Goal: Check status: Check status

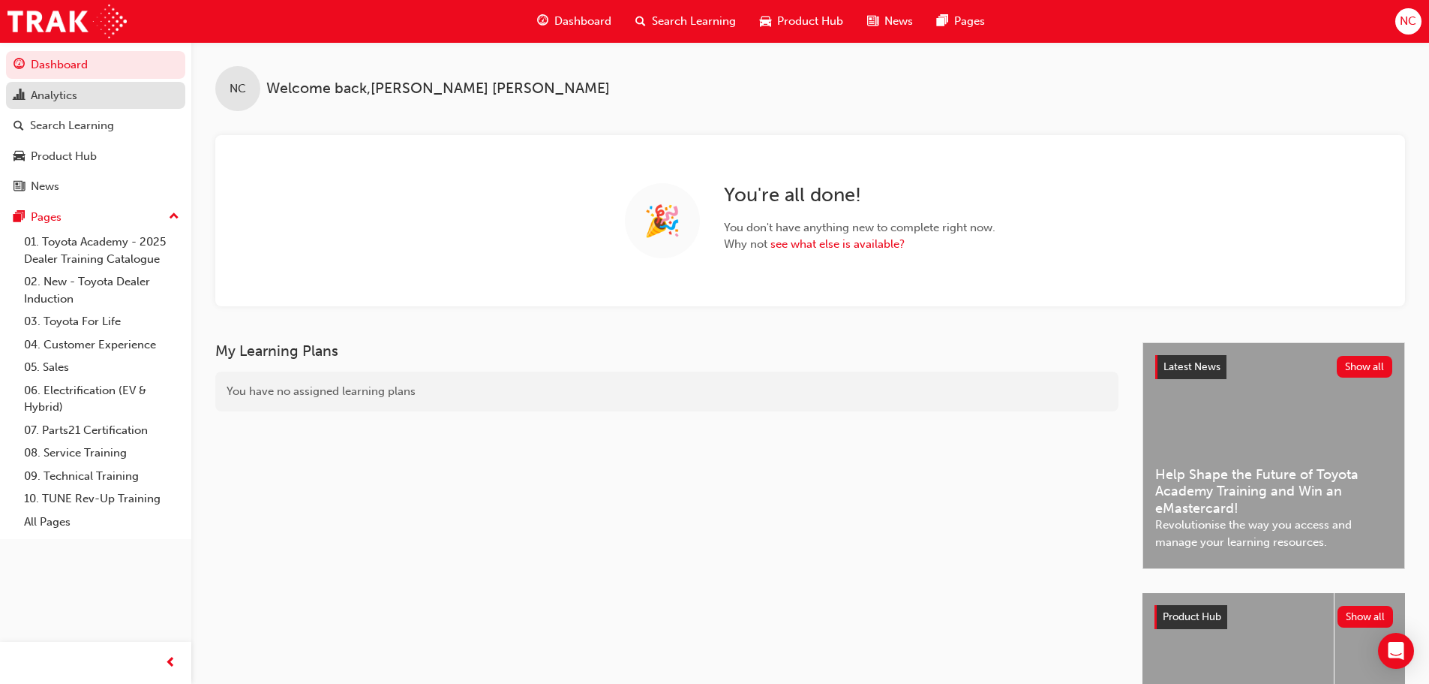
click at [47, 99] on div "Analytics" at bounding box center [54, 95] width 47 height 17
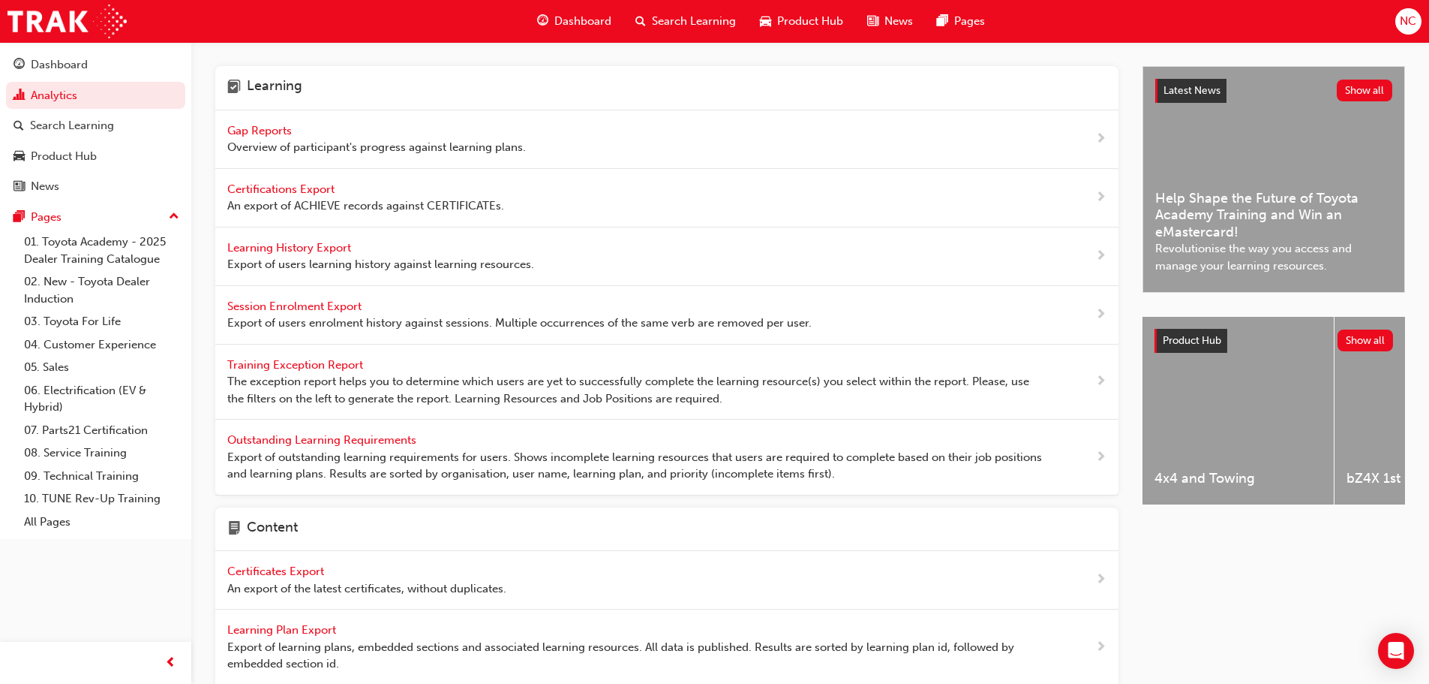
click at [268, 127] on span "Gap Reports" at bounding box center [261, 131] width 68 height 14
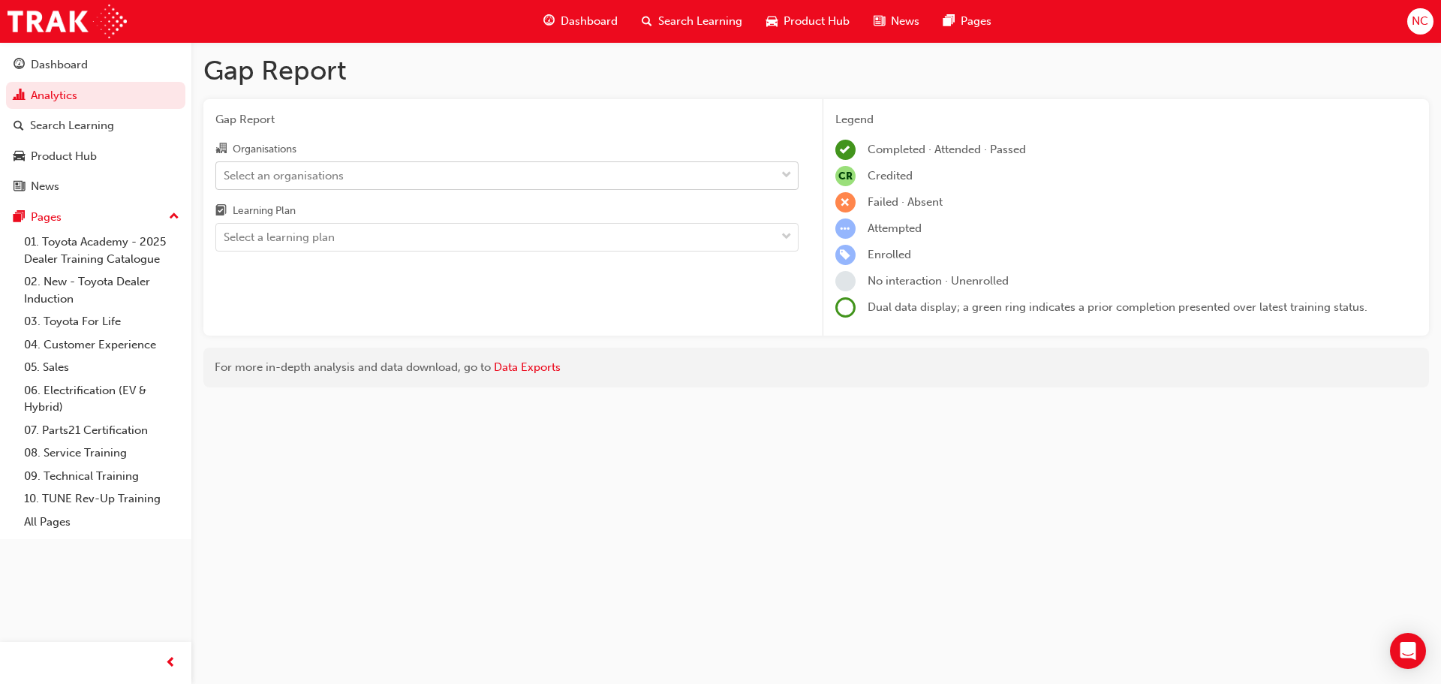
click at [279, 168] on div "Select an organisations" at bounding box center [284, 175] width 120 height 17
click at [225, 168] on input "Organisations Select an organisations" at bounding box center [225, 174] width 2 height 13
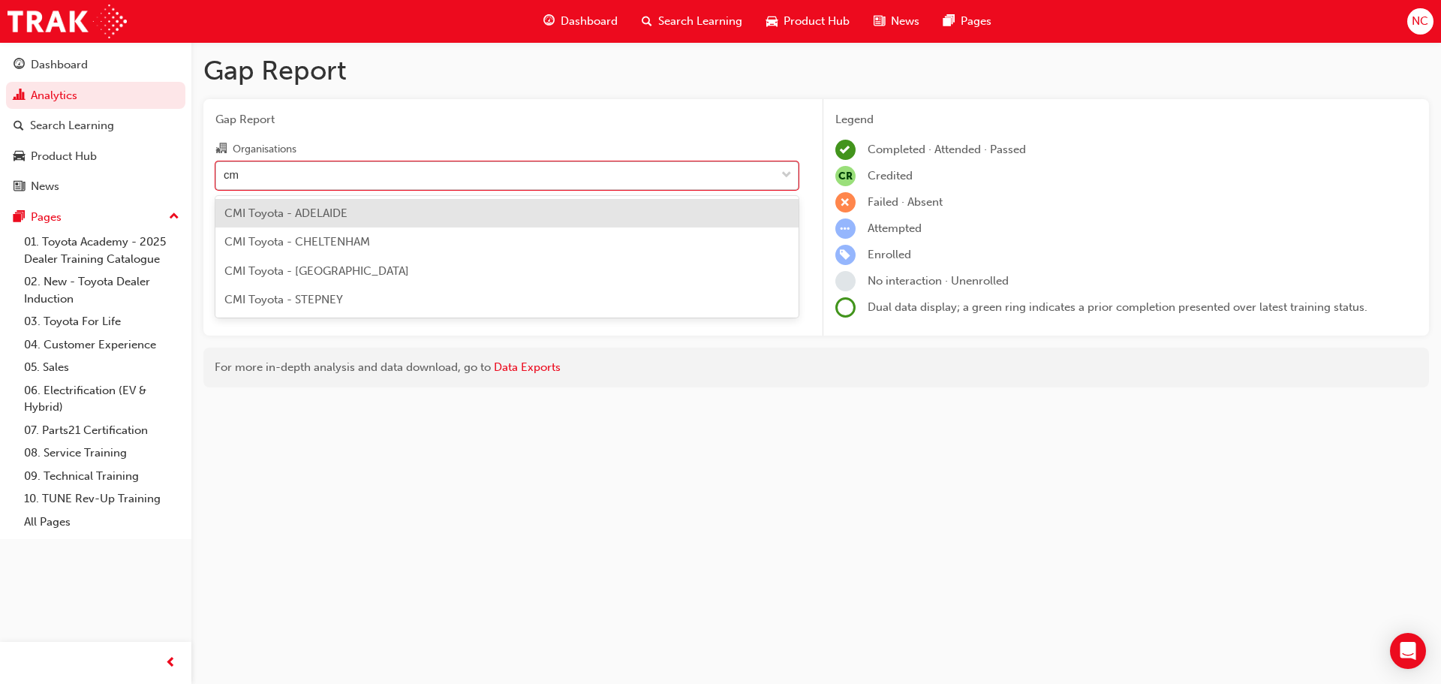
type input "cmi"
click at [279, 214] on span "CMI Toyota - ADELAIDE" at bounding box center [285, 213] width 123 height 14
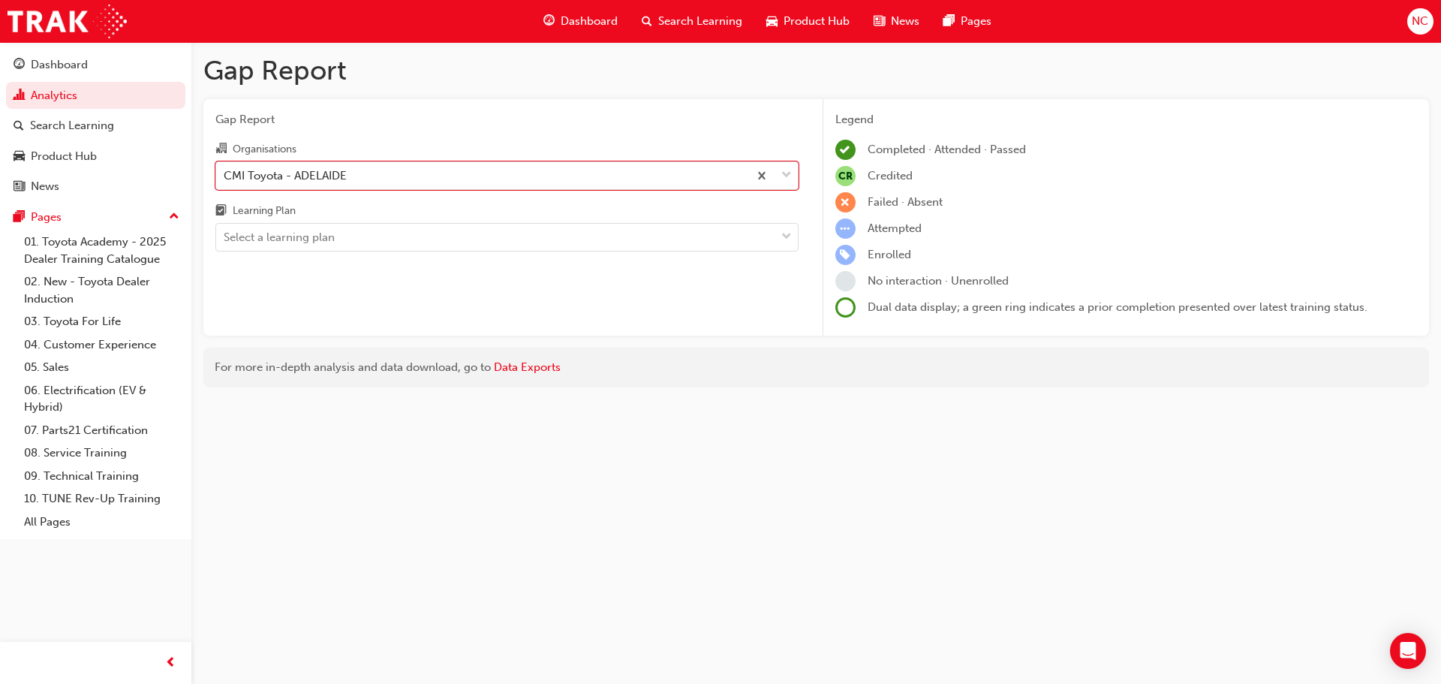
click at [369, 178] on div "CMI Toyota - ADELAIDE" at bounding box center [482, 175] width 532 height 26
click at [225, 178] on input "Organisations option CMI Toyota - [GEOGRAPHIC_DATA], selected. 0 results availa…" at bounding box center [225, 174] width 2 height 13
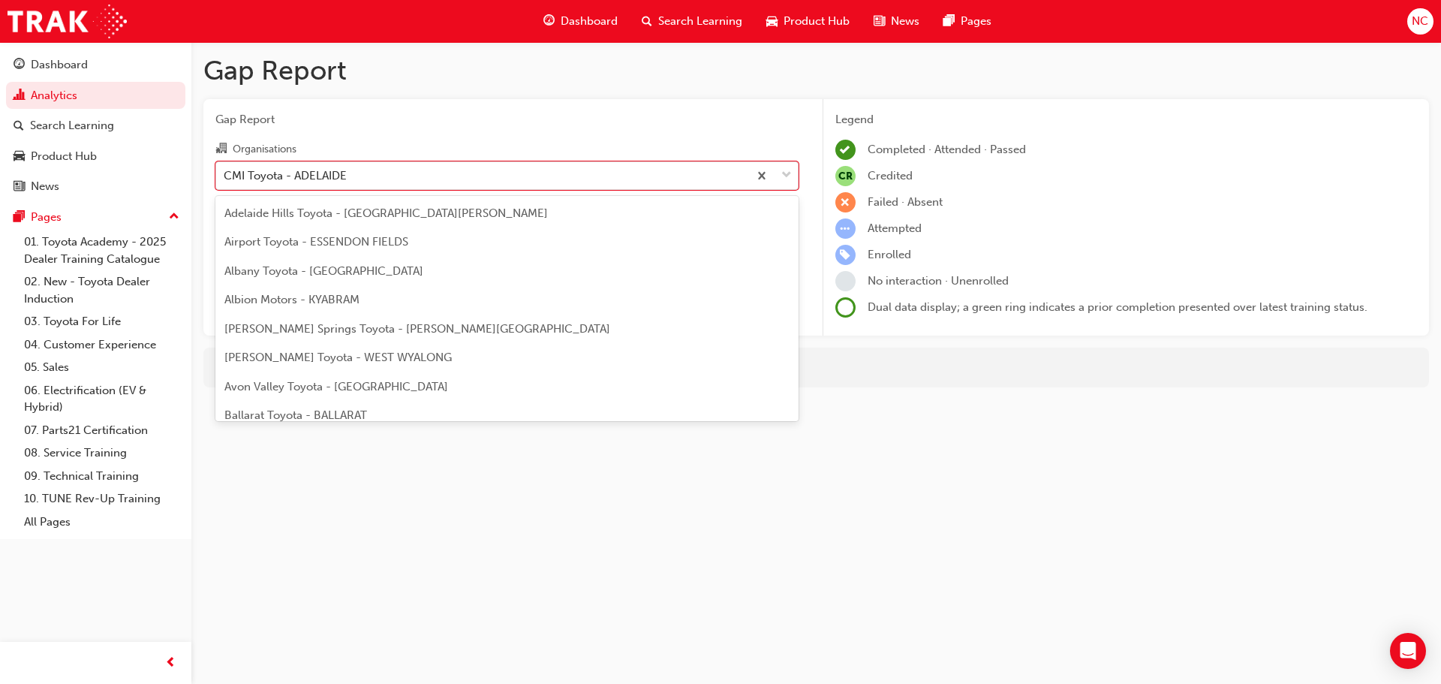
scroll to position [1695, 0]
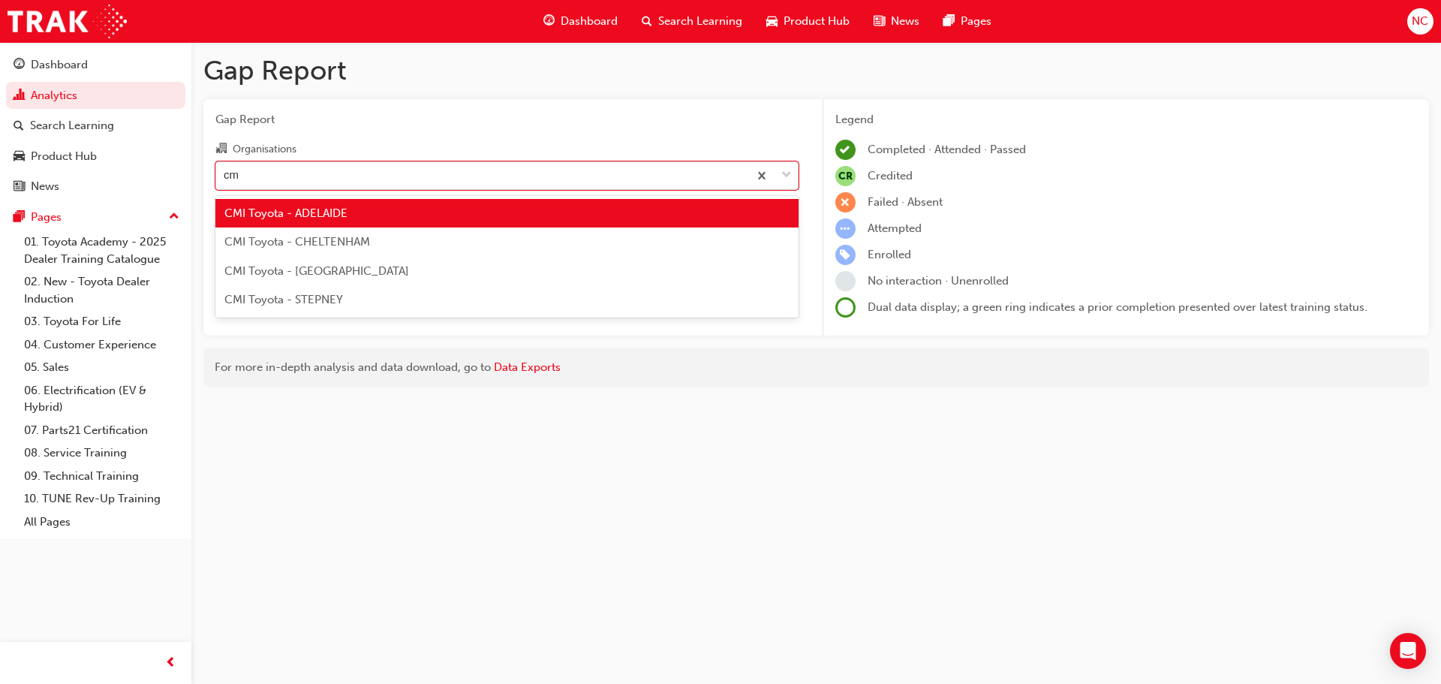
type input "cmi"
click at [349, 212] on div "CMI Toyota - ADELAIDE" at bounding box center [506, 213] width 583 height 29
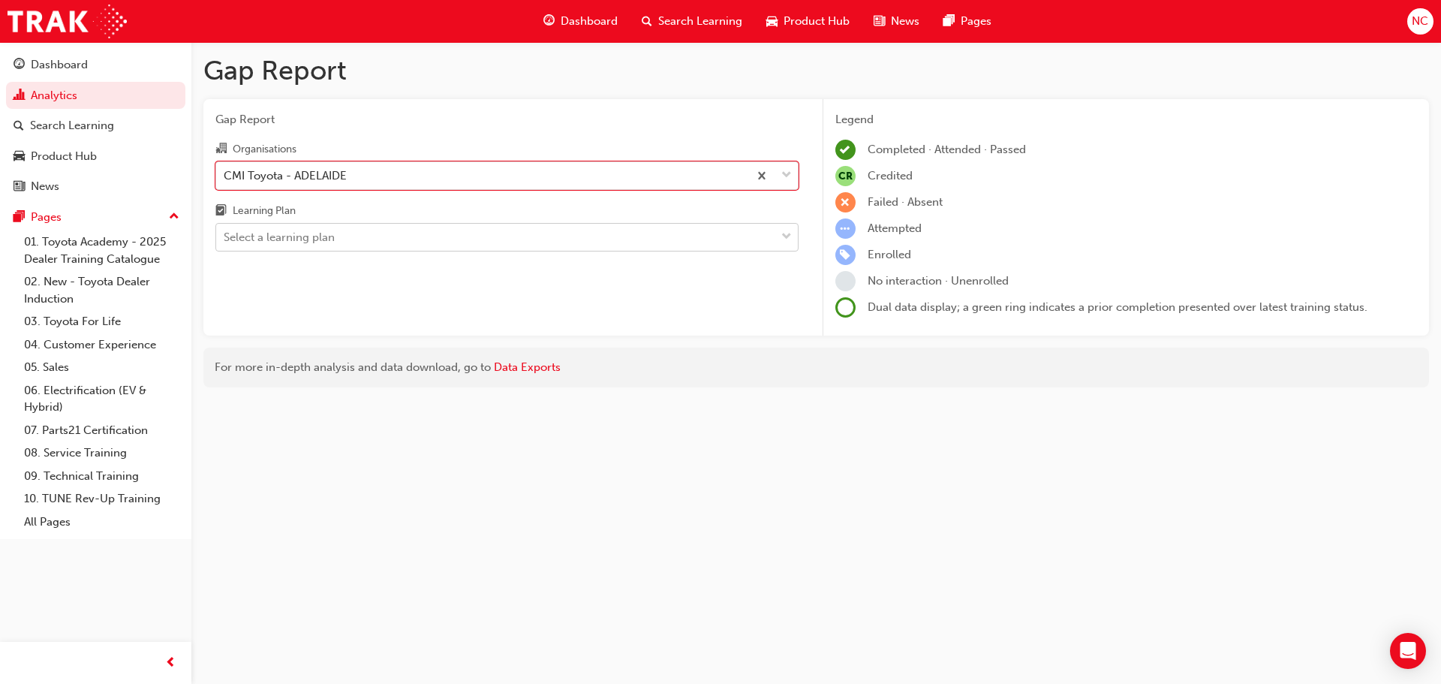
click at [328, 236] on div "Select a learning plan" at bounding box center [279, 237] width 111 height 17
click at [225, 236] on input "Learning Plan Select a learning plan" at bounding box center [225, 236] width 2 height 13
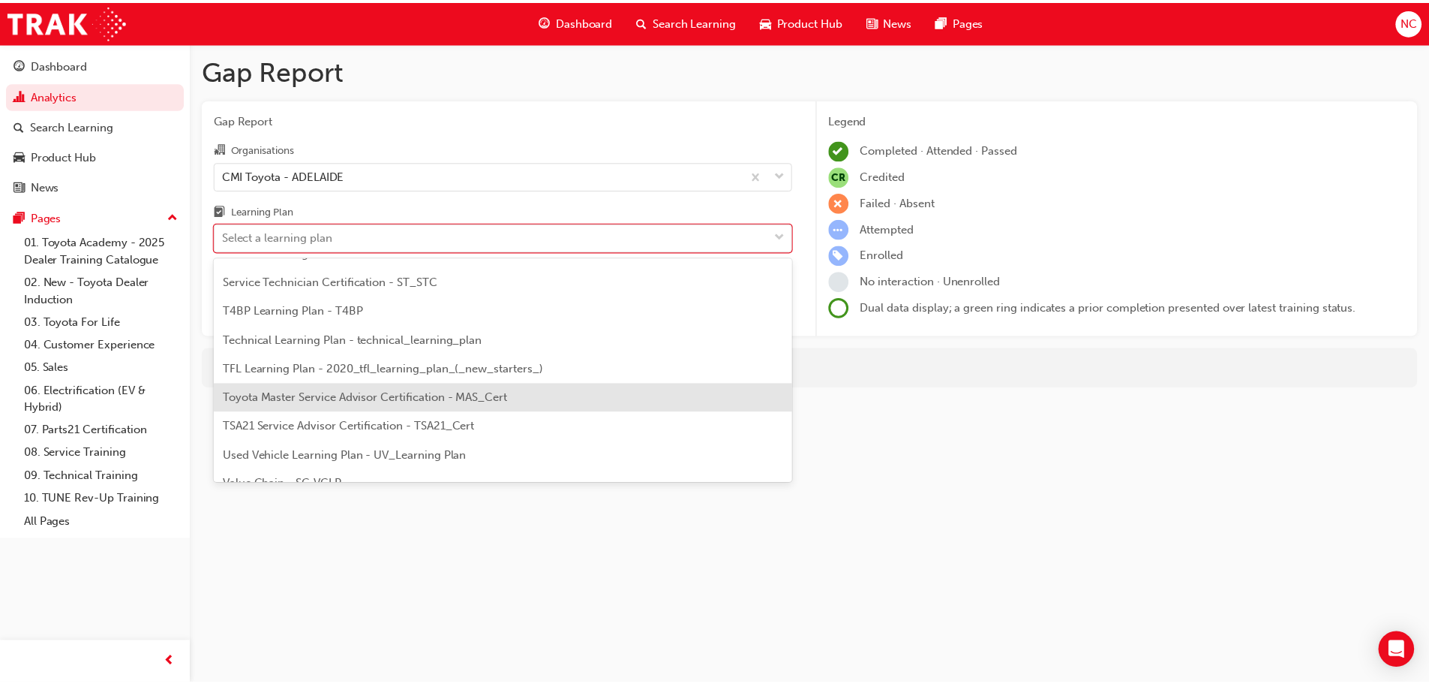
scroll to position [648, 0]
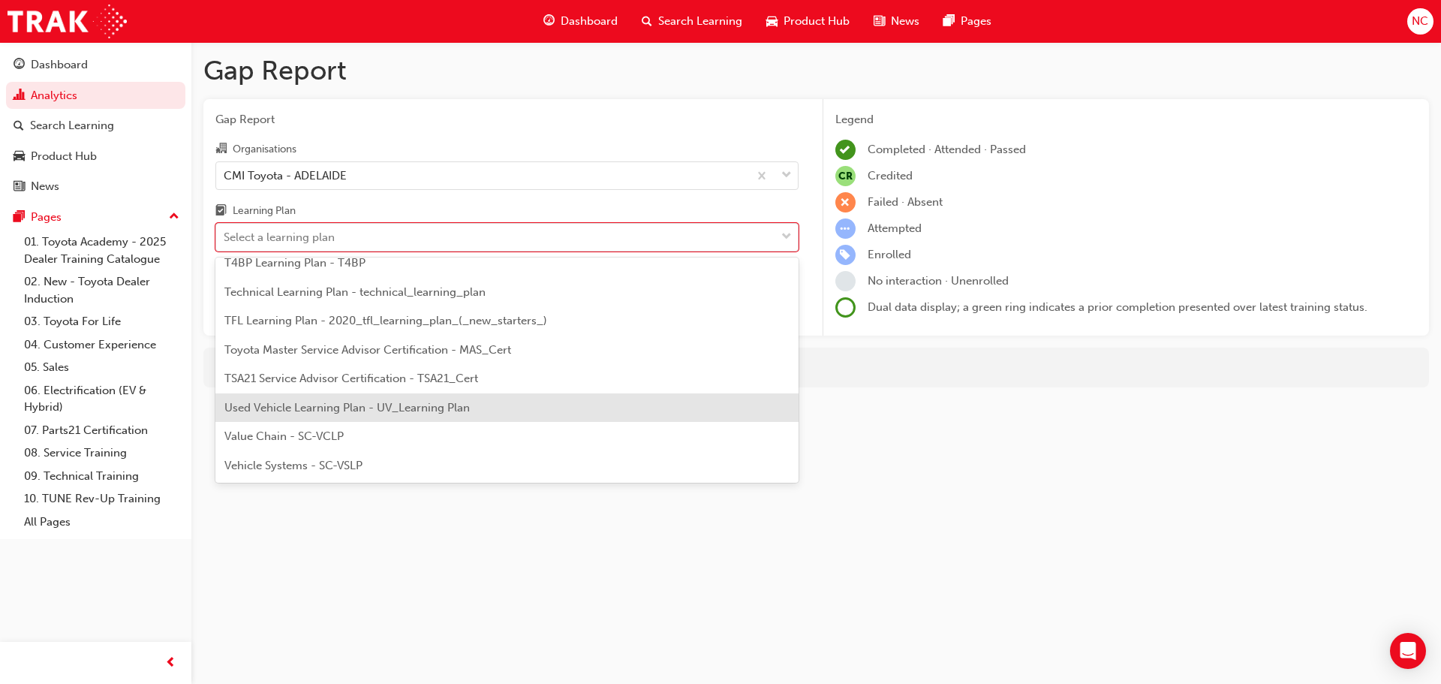
click at [333, 407] on span "Used Vehicle Learning Plan - UV_Learning Plan" at bounding box center [346, 408] width 245 height 14
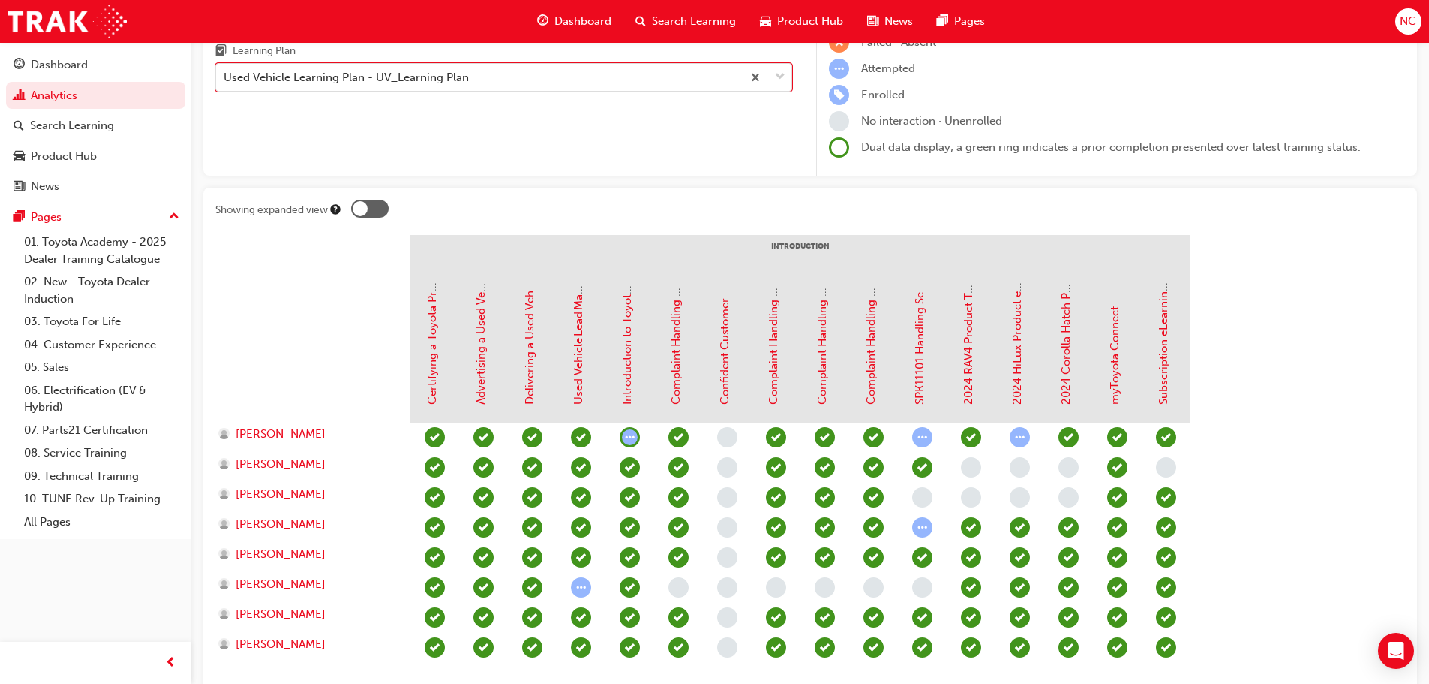
scroll to position [281, 0]
